Goal: Task Accomplishment & Management: Use online tool/utility

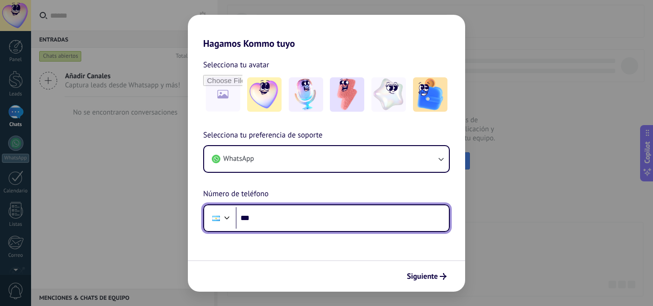
click at [285, 218] on input "***" at bounding box center [342, 218] width 213 height 22
click at [286, 218] on input "***" at bounding box center [342, 218] width 213 height 22
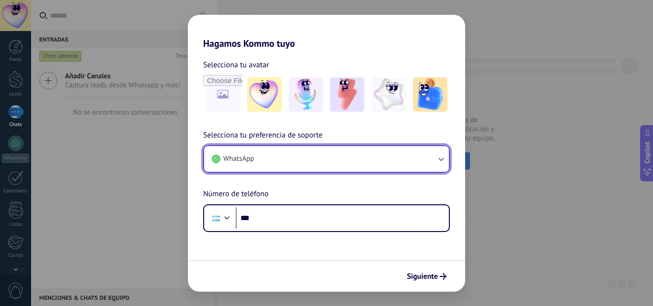
click at [342, 153] on button "WhatsApp" at bounding box center [326, 159] width 245 height 26
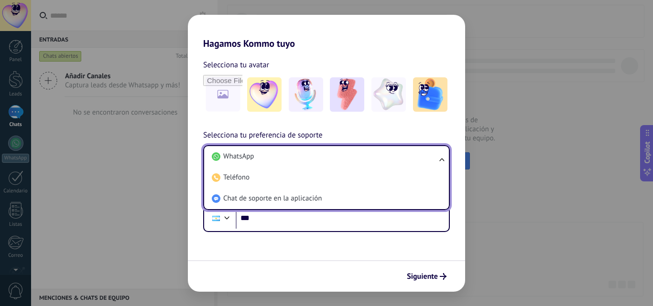
click at [342, 153] on li "WhatsApp" at bounding box center [324, 156] width 233 height 21
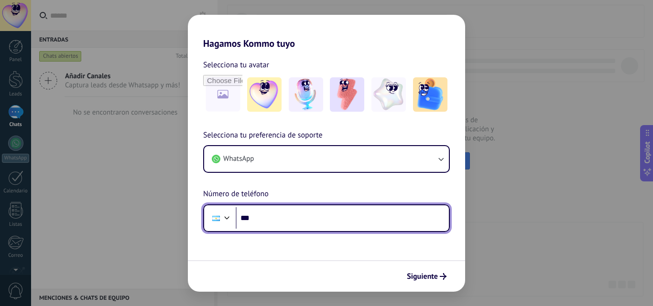
click at [300, 225] on input "***" at bounding box center [342, 218] width 213 height 22
click at [273, 216] on input "**********" at bounding box center [342, 218] width 213 height 22
click at [265, 218] on input "**********" at bounding box center [342, 218] width 213 height 22
type input "**********"
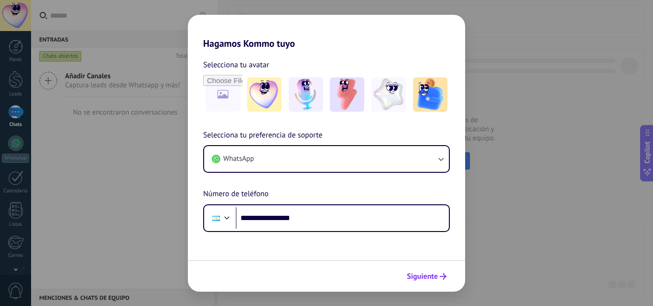
click at [429, 276] on span "Siguiente" at bounding box center [422, 276] width 31 height 7
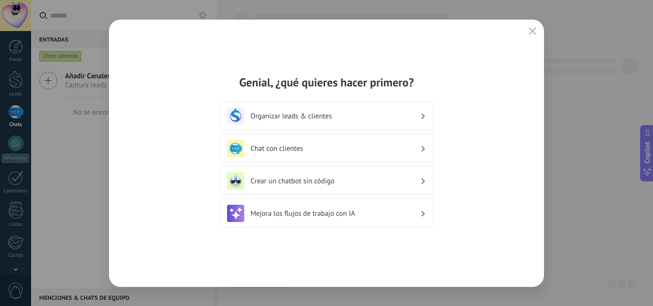
click at [418, 115] on h3 "Organizar leads & clientes" at bounding box center [335, 116] width 170 height 9
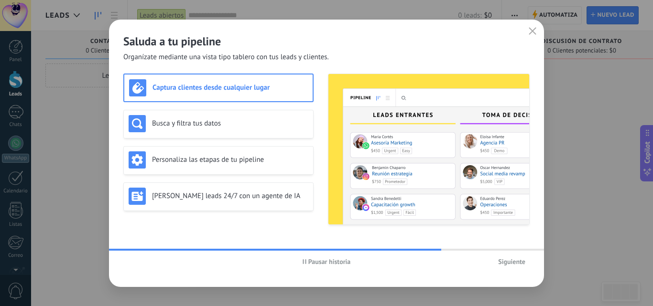
click at [503, 261] on span "Siguiente" at bounding box center [511, 262] width 27 height 7
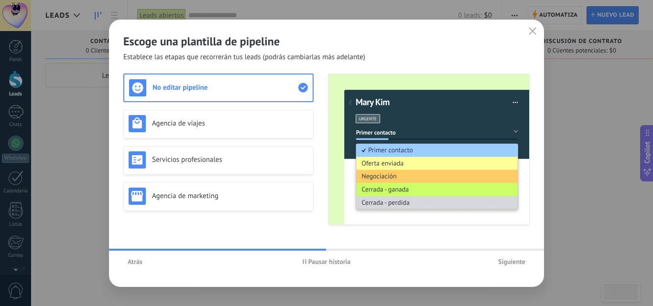
click at [505, 262] on span "Siguiente" at bounding box center [511, 262] width 27 height 7
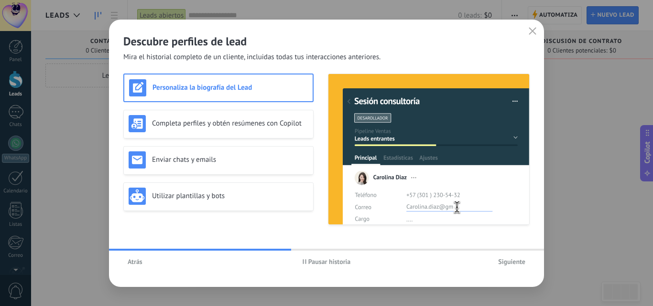
click at [506, 262] on span "Siguiente" at bounding box center [511, 262] width 27 height 7
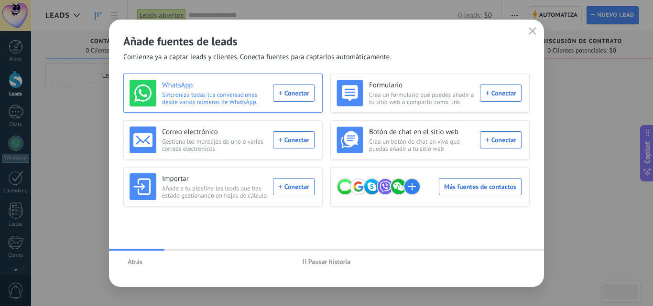
click at [301, 92] on div "WhatsApp Sincroniza todas tus conversaciones desde varios números de WhatsApp. …" at bounding box center [222, 93] width 185 height 27
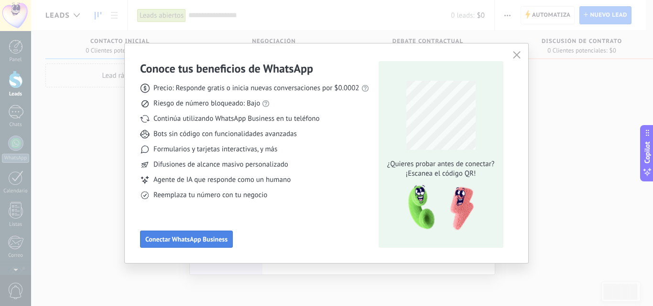
click at [187, 245] on button "Conectar WhatsApp Business" at bounding box center [186, 239] width 93 height 17
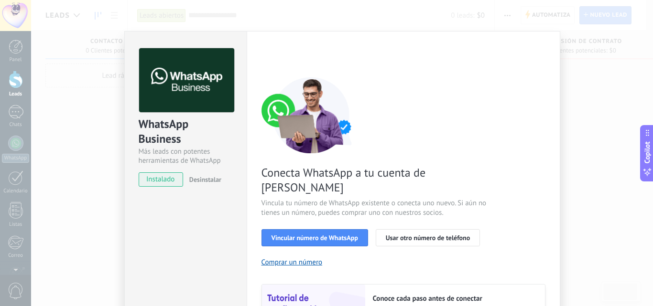
scroll to position [48, 0]
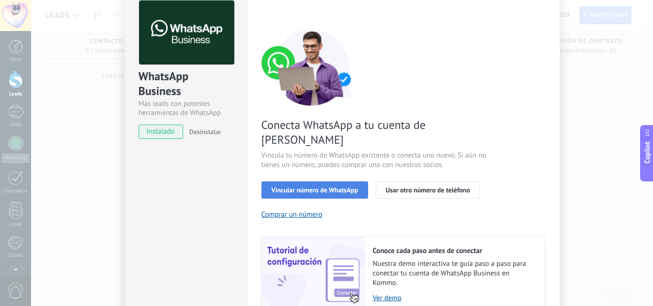
click at [325, 187] on span "Vincular número de WhatsApp" at bounding box center [314, 190] width 87 height 7
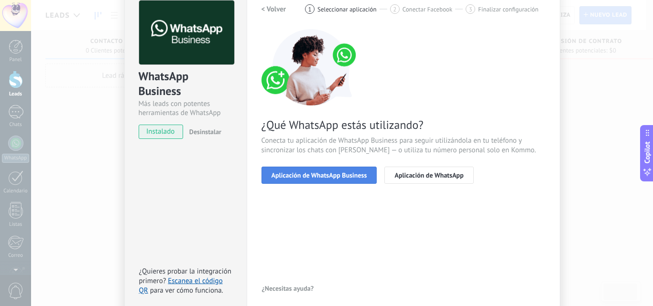
click at [329, 180] on button "Aplicación de WhatsApp Business" at bounding box center [319, 175] width 116 height 17
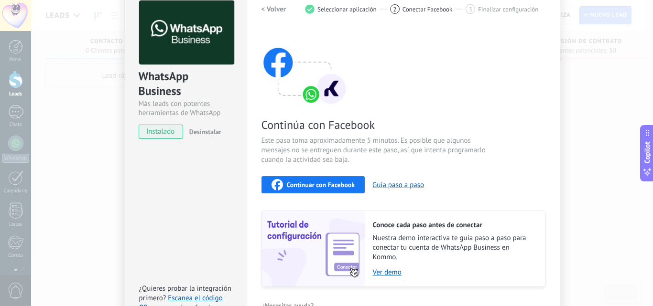
click at [330, 182] on span "Continuar con Facebook" at bounding box center [321, 185] width 68 height 7
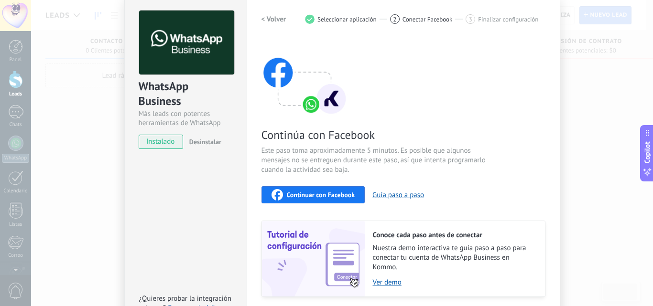
scroll to position [0, 0]
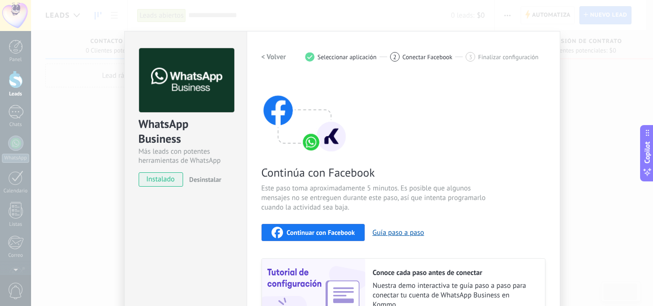
click at [81, 87] on div "WhatsApp Business Más leads con potentes herramientas de WhatsApp instalado Des…" at bounding box center [342, 153] width 622 height 306
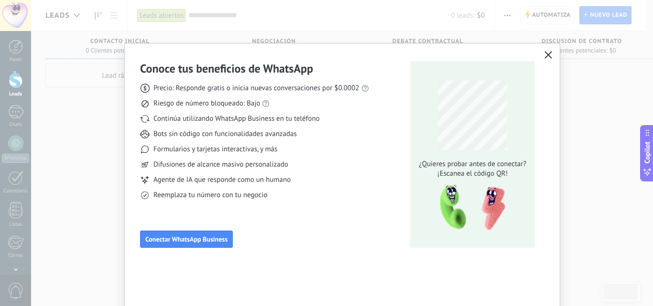
click at [550, 55] on icon "button" at bounding box center [548, 55] width 8 height 8
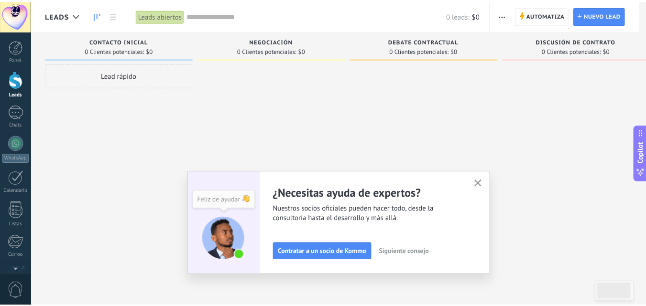
scroll to position [91, 0]
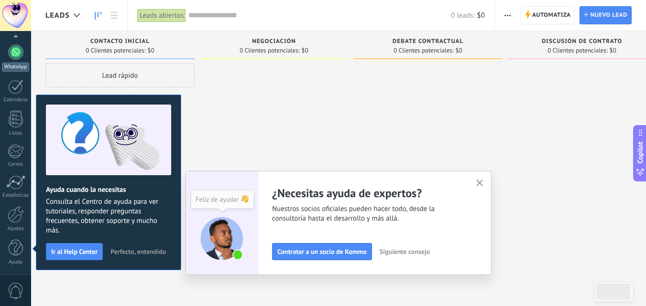
click at [6, 60] on link "WhatsApp" at bounding box center [15, 57] width 31 height 27
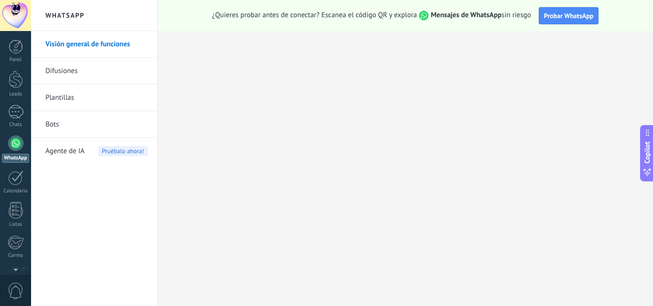
click at [119, 74] on link "Difusiones" at bounding box center [96, 71] width 102 height 27
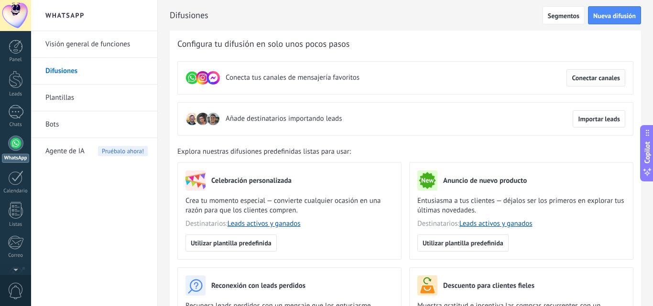
click at [591, 79] on span "Conectar canales" at bounding box center [596, 78] width 48 height 7
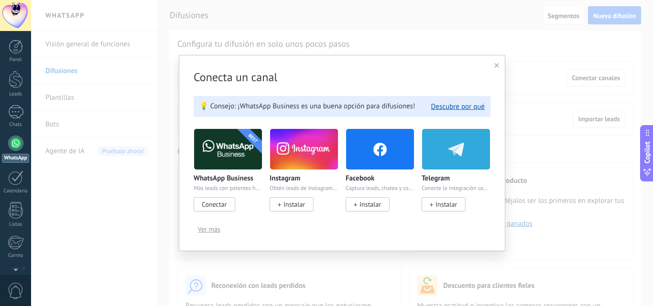
click at [296, 201] on span "Instalar" at bounding box center [294, 204] width 22 height 9
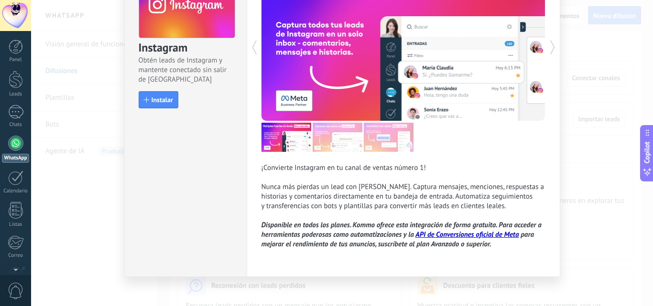
scroll to position [81, 0]
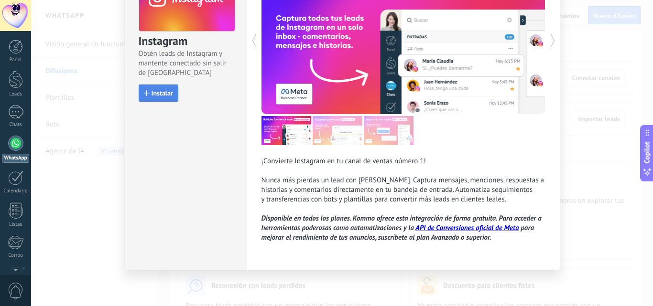
click at [149, 91] on span "Instalar" at bounding box center [158, 93] width 29 height 7
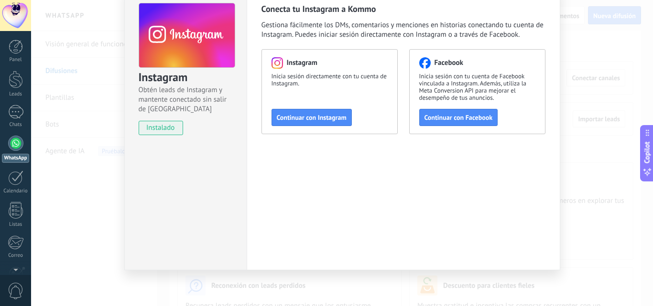
scroll to position [45, 0]
click at [313, 124] on button "Continuar con Instagram" at bounding box center [311, 117] width 80 height 17
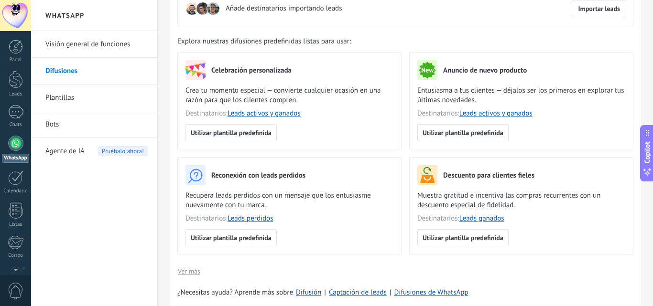
scroll to position [48, 0]
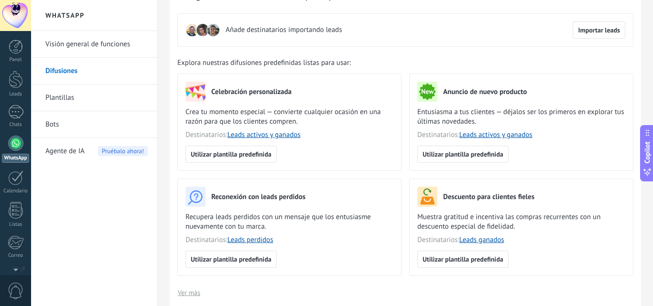
click at [16, 151] on div at bounding box center [15, 143] width 15 height 15
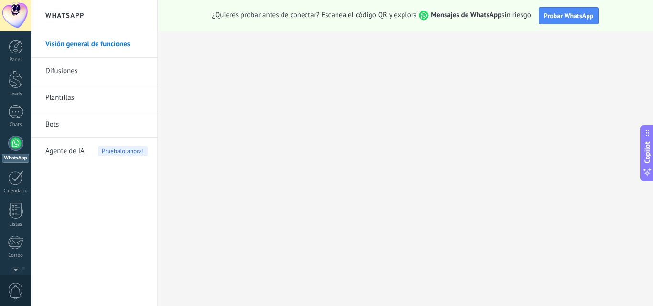
click at [495, 15] on strong "Mensajes de WhatsApp" at bounding box center [466, 15] width 71 height 9
click at [582, 18] on span "Probar WhatsApp" at bounding box center [569, 15] width 50 height 9
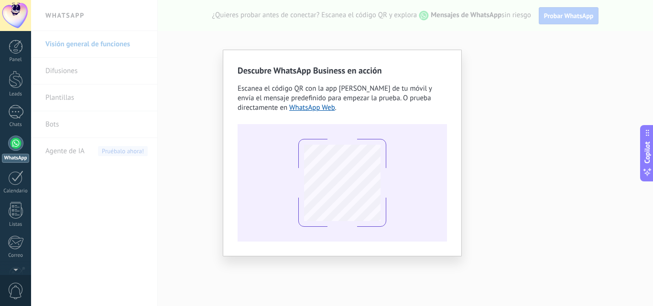
click at [87, 206] on div "Descubre WhatsApp Business en acción Escanea el código QR con la app [PERSON_NA…" at bounding box center [342, 153] width 622 height 306
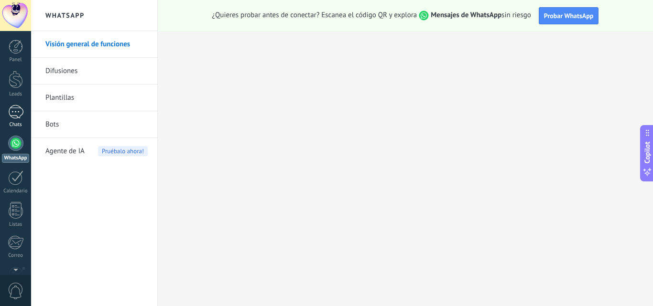
click at [25, 112] on link "Chats" at bounding box center [15, 116] width 31 height 23
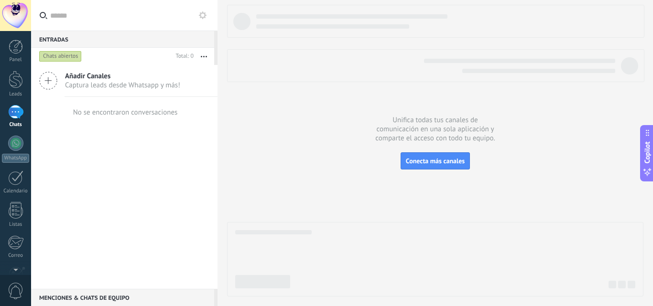
click at [104, 78] on span "Añadir Canales" at bounding box center [122, 76] width 115 height 9
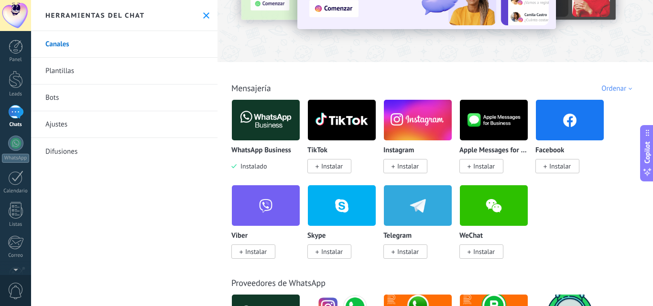
scroll to position [96, 0]
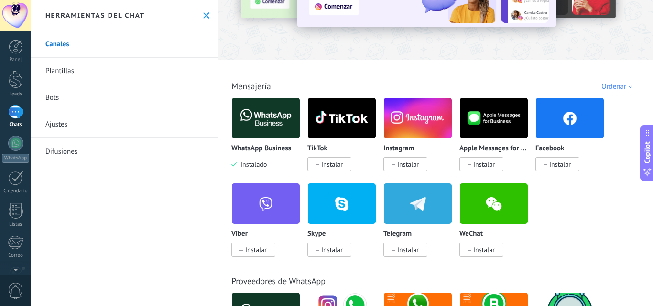
click at [338, 166] on span "Instalar" at bounding box center [332, 164] width 22 height 9
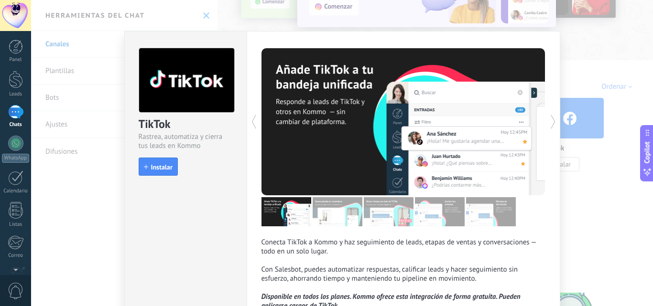
click at [583, 216] on div "TikTok Rastrea, automatiza y cierra tus leads en Kommo install Instalar Conecta…" at bounding box center [342, 153] width 622 height 306
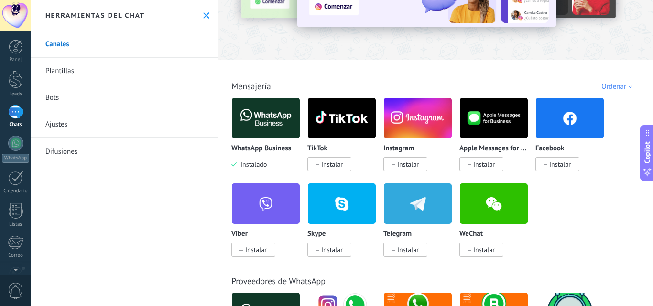
click at [416, 163] on span "Instalar" at bounding box center [408, 164] width 22 height 9
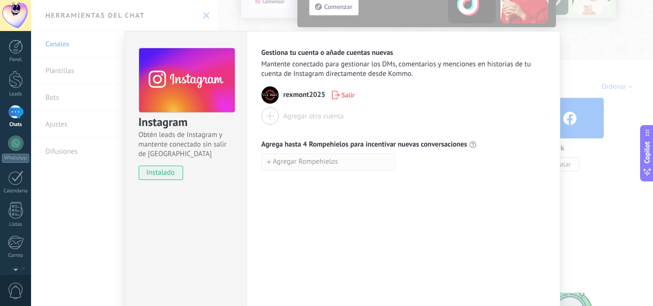
click at [318, 165] on span "Agregar Rompehielos" at bounding box center [305, 162] width 65 height 7
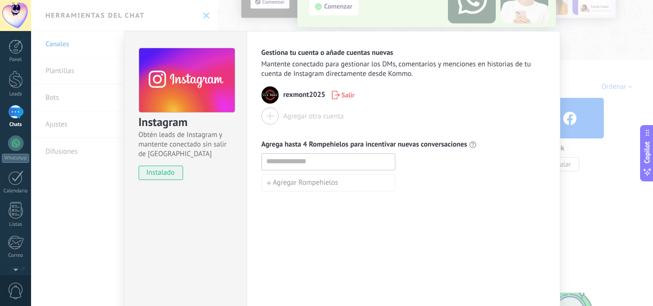
click at [312, 119] on div "Agregar otra cuenta" at bounding box center [313, 116] width 61 height 9
click at [271, 121] on div at bounding box center [269, 116] width 17 height 17
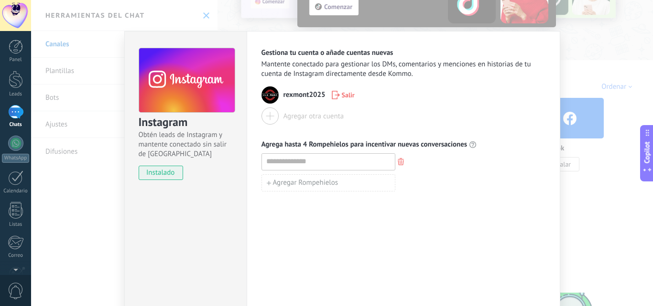
click at [305, 94] on span "rexmont2025" at bounding box center [304, 95] width 42 height 10
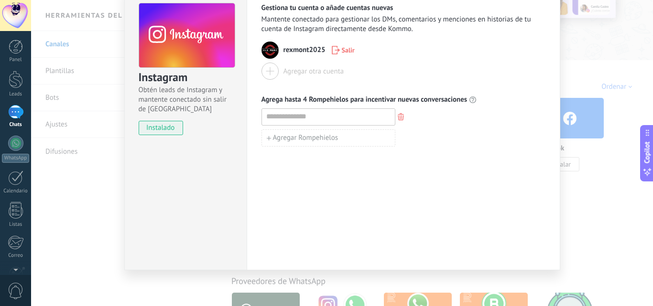
click at [144, 133] on span "instalado" at bounding box center [160, 128] width 43 height 14
click at [150, 133] on span "instalado" at bounding box center [160, 128] width 43 height 14
click at [150, 136] on div "Instagram Obtén leads de Instagram y mantente conectado sin salir de Kommo inst…" at bounding box center [186, 65] width 122 height 156
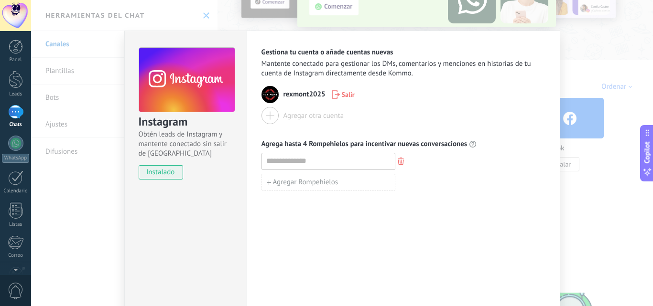
scroll to position [0, 0]
click at [267, 91] on img at bounding box center [269, 95] width 17 height 17
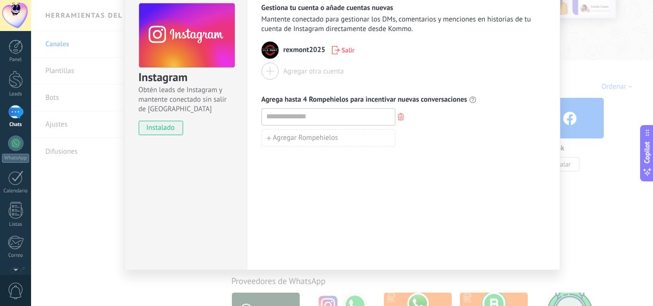
click at [602, 193] on div "Instagram Obtén leads de Instagram y mantente conectado sin salir de Kommo inst…" at bounding box center [342, 153] width 622 height 306
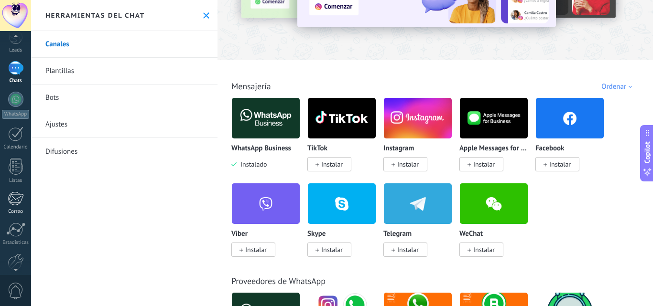
scroll to position [0, 0]
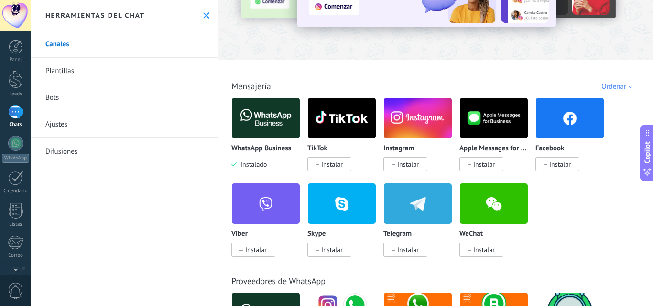
click at [261, 161] on span "Instalado" at bounding box center [252, 164] width 30 height 9
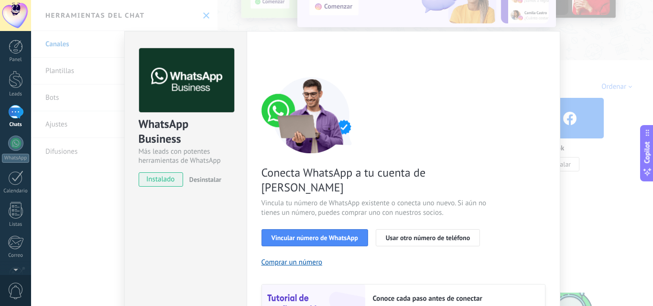
click at [264, 123] on img at bounding box center [311, 115] width 100 height 76
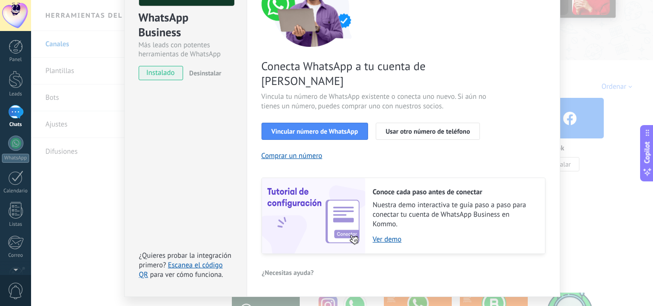
scroll to position [118, 0]
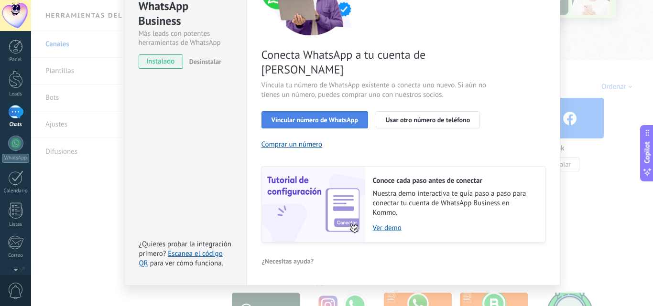
click at [334, 111] on button "Vincular número de WhatsApp" at bounding box center [314, 119] width 107 height 17
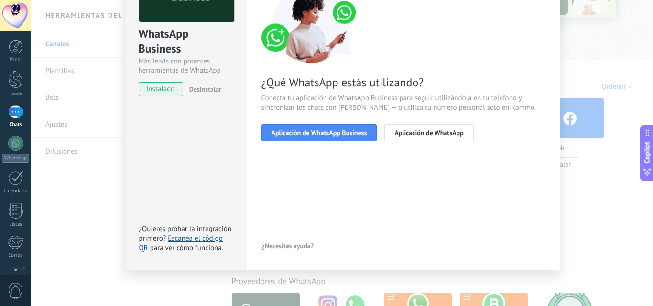
scroll to position [90, 0]
click at [341, 136] on span "Aplicación de WhatsApp Business" at bounding box center [319, 133] width 96 height 7
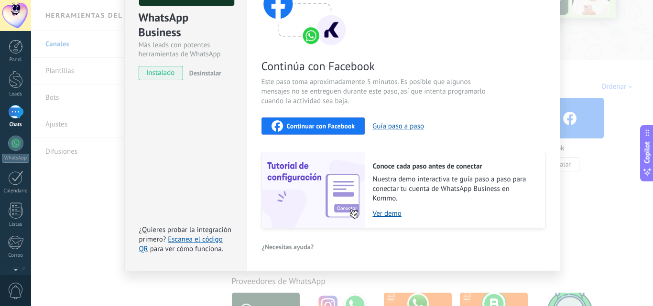
scroll to position [107, 0]
click at [97, 126] on div "WhatsApp Business Más leads con potentes herramientas de WhatsApp instalado Des…" at bounding box center [342, 153] width 622 height 306
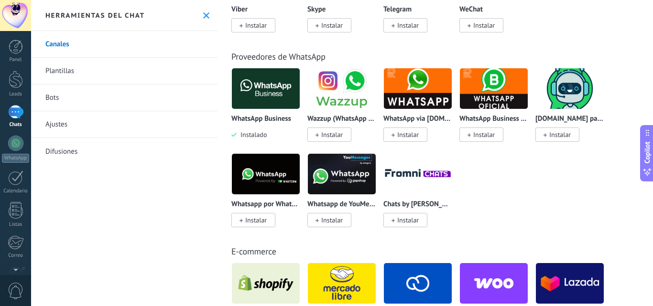
scroll to position [335, 0]
